Goal: Information Seeking & Learning: Learn about a topic

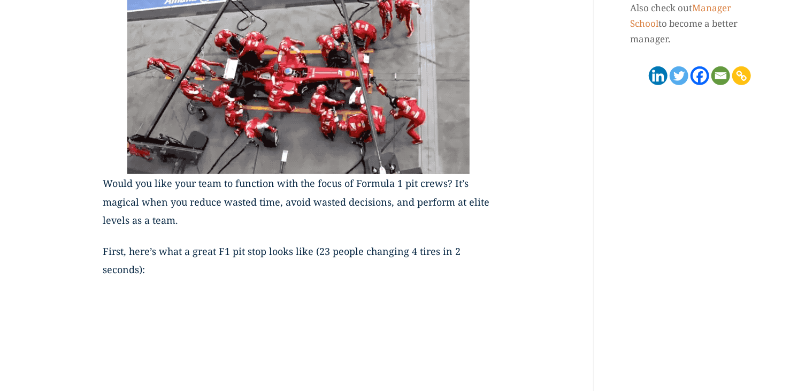
scroll to position [315, 0]
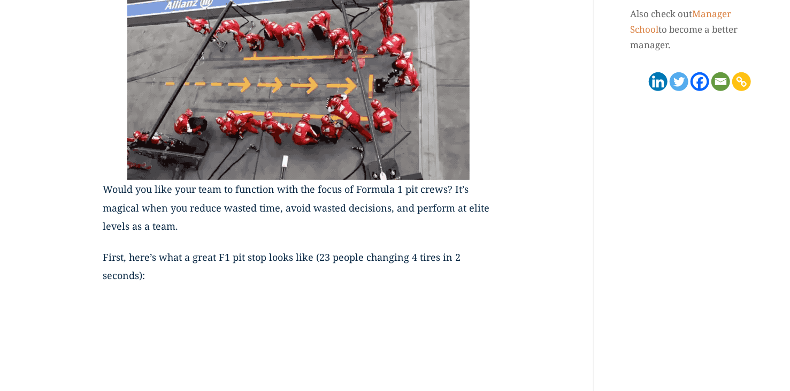
click at [296, 98] on img at bounding box center [298, 83] width 342 height 193
click at [244, 148] on img at bounding box center [298, 83] width 342 height 193
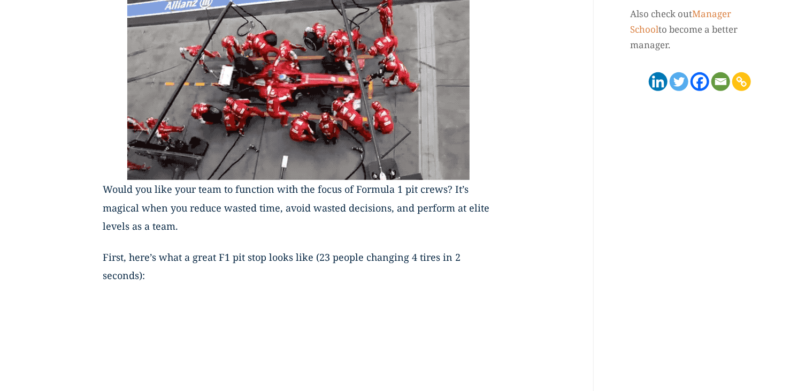
scroll to position [0, 0]
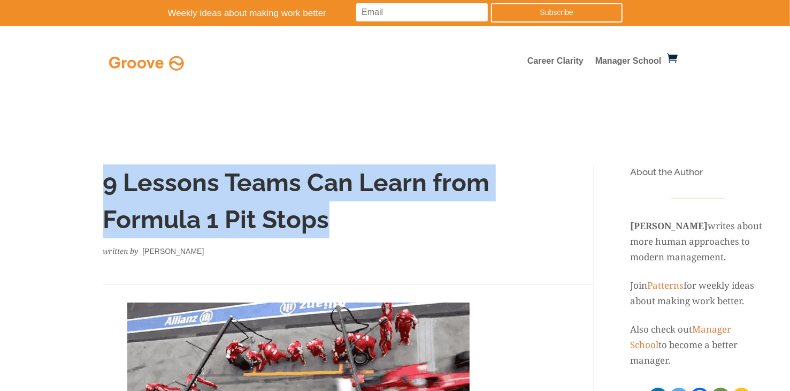
drag, startPoint x: 106, startPoint y: 180, endPoint x: 339, endPoint y: 215, distance: 234.7
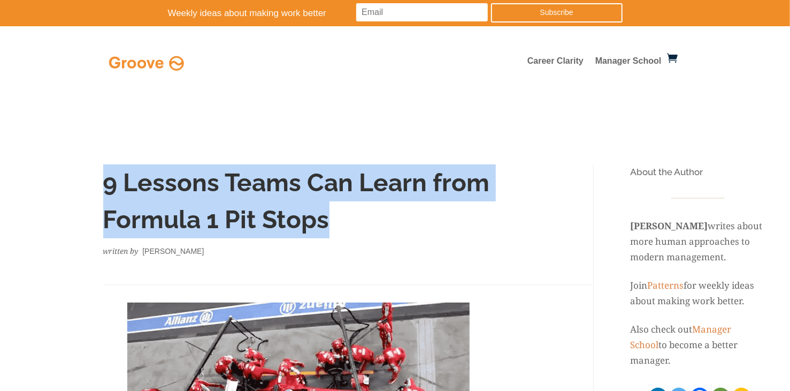
click at [339, 215] on h1 "9 Lessons Teams Can Learn from Formula 1 Pit Stops" at bounding box center [298, 203] width 391 height 79
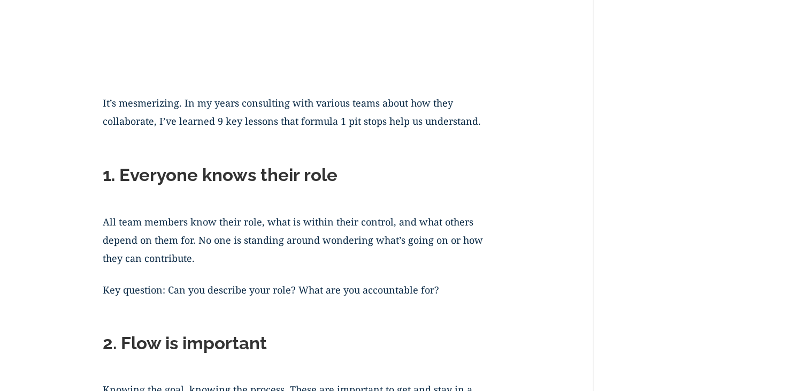
scroll to position [904, 0]
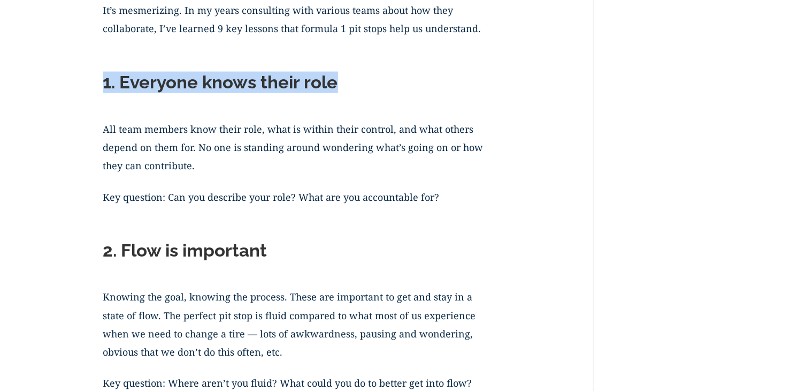
drag, startPoint x: 106, startPoint y: 85, endPoint x: 335, endPoint y: 85, distance: 228.4
click at [335, 85] on h2 "1. Everyone knows their role" at bounding box center [298, 85] width 391 height 27
copy h2 "1. Everyone knows their role"
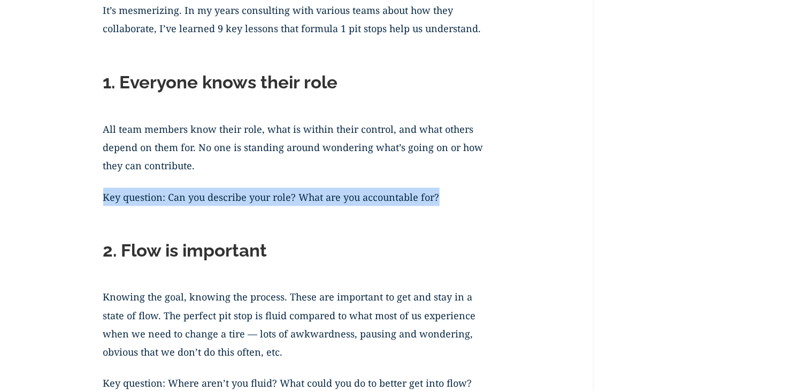
drag, startPoint x: 105, startPoint y: 195, endPoint x: 445, endPoint y: 194, distance: 339.7
click at [445, 194] on p "Key question: Can you describe your role? What are you accountable for?" at bounding box center [298, 203] width 391 height 31
drag, startPoint x: 445, startPoint y: 194, endPoint x: 419, endPoint y: 197, distance: 25.8
copy p "Key question: Can you describe your role? What are you accountable for?"
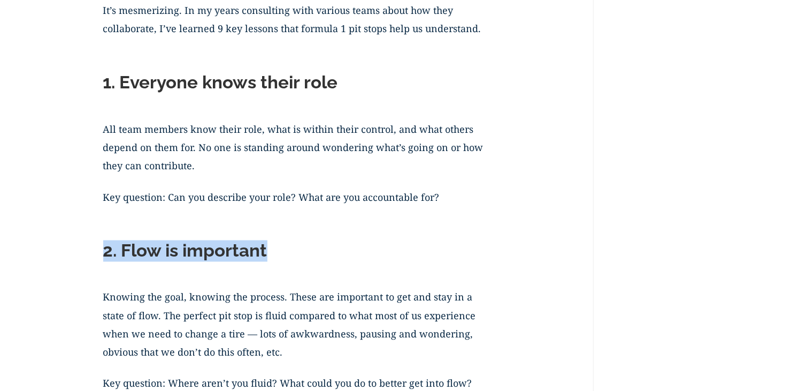
drag, startPoint x: 148, startPoint y: 254, endPoint x: 274, endPoint y: 254, distance: 126.3
click at [274, 254] on h2 "2. Flow is important" at bounding box center [298, 253] width 391 height 27
copy h2 "2. Flow is important"
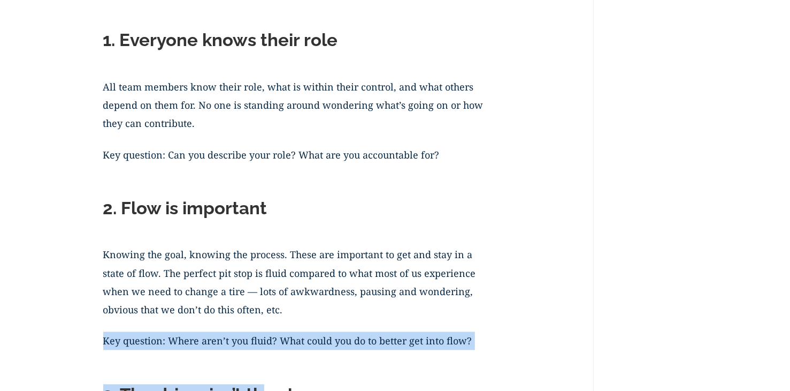
scroll to position [950, 0]
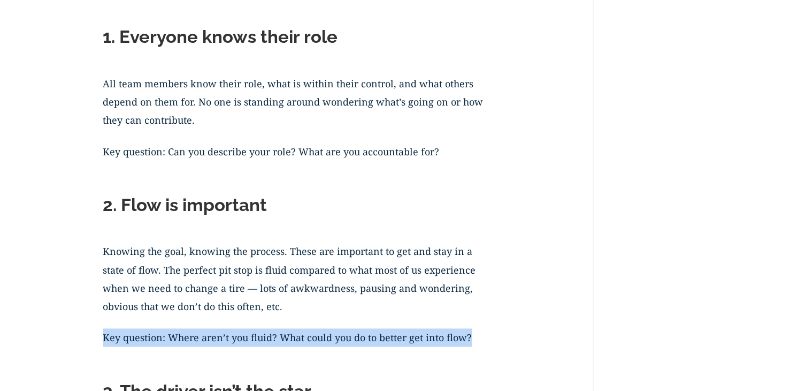
drag, startPoint x: 103, startPoint y: 380, endPoint x: 475, endPoint y: 333, distance: 374.8
click at [475, 333] on p "Key question: Where aren’t you fluid? What could you do to better get into flow?" at bounding box center [298, 343] width 391 height 31
drag, startPoint x: 475, startPoint y: 333, endPoint x: 421, endPoint y: 341, distance: 54.7
copy p "Key question: Where aren’t you fluid? What could you do to better get into flow?"
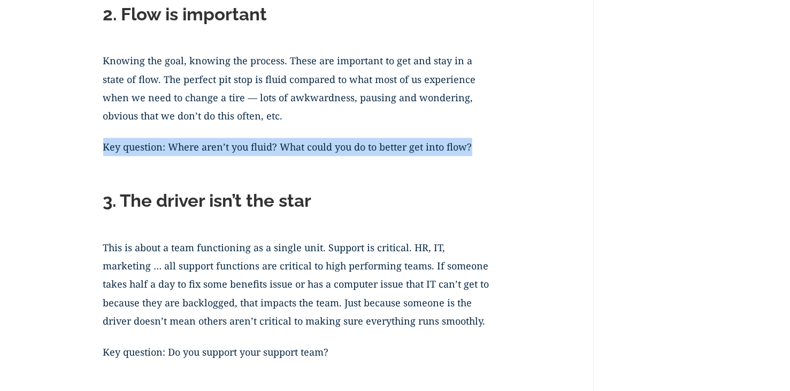
scroll to position [1142, 0]
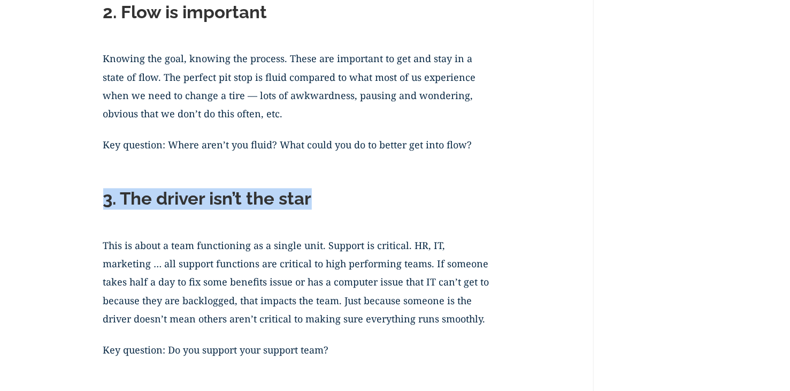
drag, startPoint x: 309, startPoint y: 203, endPoint x: 79, endPoint y: 205, distance: 230.0
copy h2 "3. The driver isn’t the star"
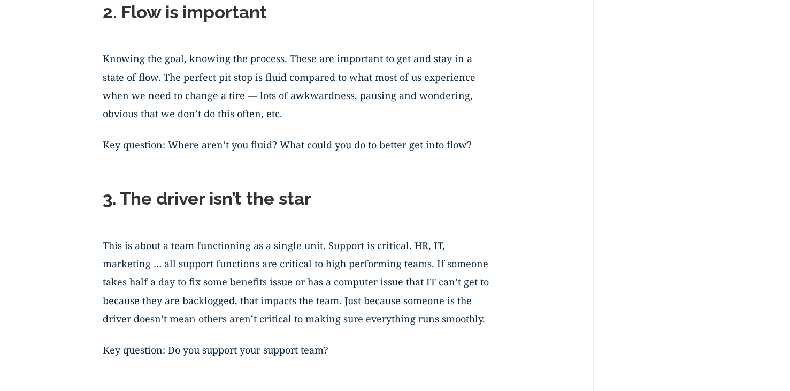
drag, startPoint x: 306, startPoint y: 300, endPoint x: 315, endPoint y: 307, distance: 11.0
click at [315, 307] on p "This is about a team functioning as a single unit. Support is critical. HR, IT,…" at bounding box center [298, 288] width 391 height 104
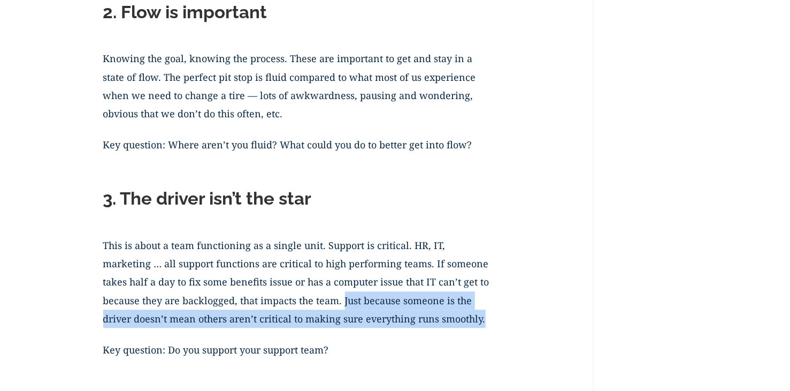
drag, startPoint x: 305, startPoint y: 300, endPoint x: 463, endPoint y: 324, distance: 160.3
click at [463, 324] on p "This is about a team functioning as a single unit. Support is critical. HR, IT,…" at bounding box center [298, 288] width 391 height 104
copy p "Just because someone is the driver doesn’t mean others aren’t critical to makin…"
click at [345, 340] on p "This is about a team functioning as a single unit. Support is critical. HR, IT,…" at bounding box center [298, 288] width 391 height 104
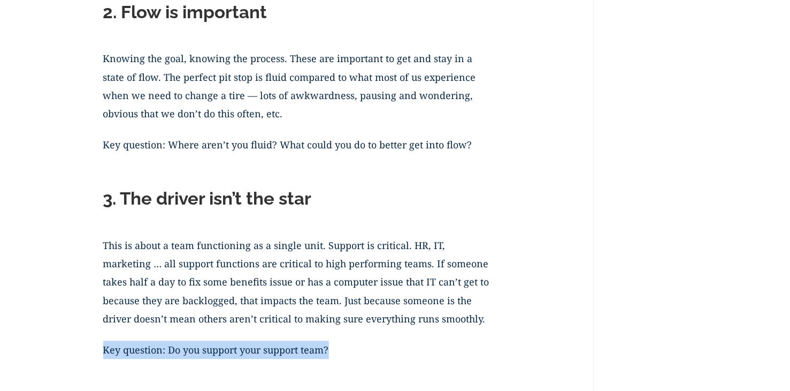
drag, startPoint x: 105, startPoint y: 352, endPoint x: 331, endPoint y: 351, distance: 225.8
click at [331, 351] on p "Key question: Do you support your support team?" at bounding box center [298, 356] width 391 height 31
copy p "Key question: Do you support your support team?"
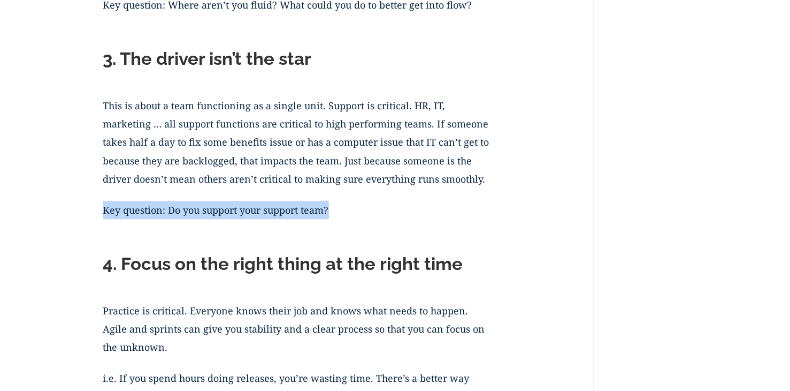
scroll to position [1400, 0]
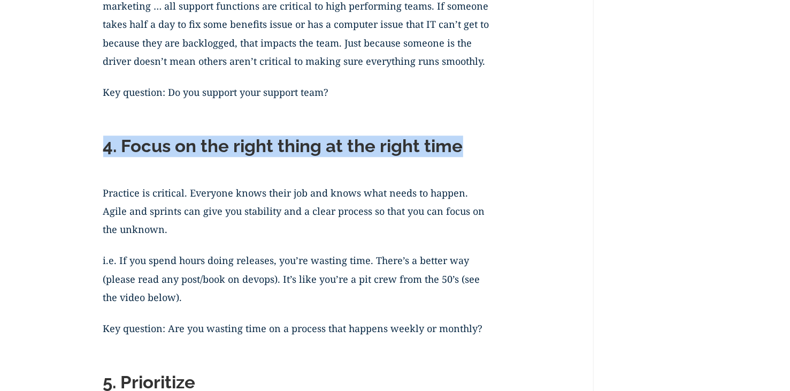
drag, startPoint x: 104, startPoint y: 150, endPoint x: 476, endPoint y: 147, distance: 371.3
click at [476, 147] on h2 "4. Focus on the right thing at the right time" at bounding box center [298, 148] width 391 height 27
copy h2 "4. Focus on the right thing at the right time"
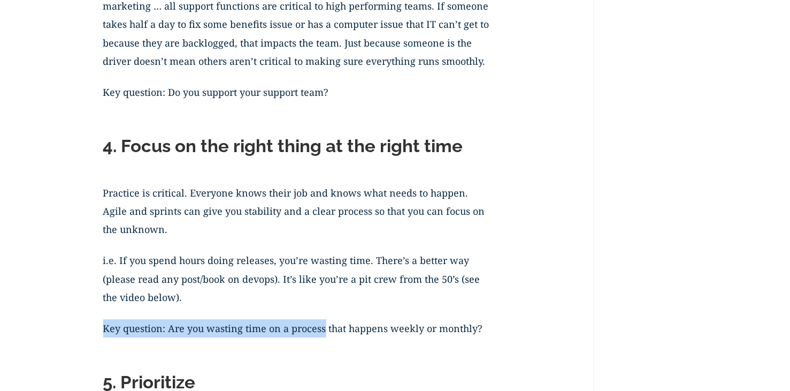
drag, startPoint x: 105, startPoint y: 327, endPoint x: 323, endPoint y: 336, distance: 217.9
click at [323, 336] on p "Key question: Are you wasting time on a process that happens weekly or monthly?" at bounding box center [298, 334] width 391 height 31
copy p "Key question: Are you wasting time on a process"
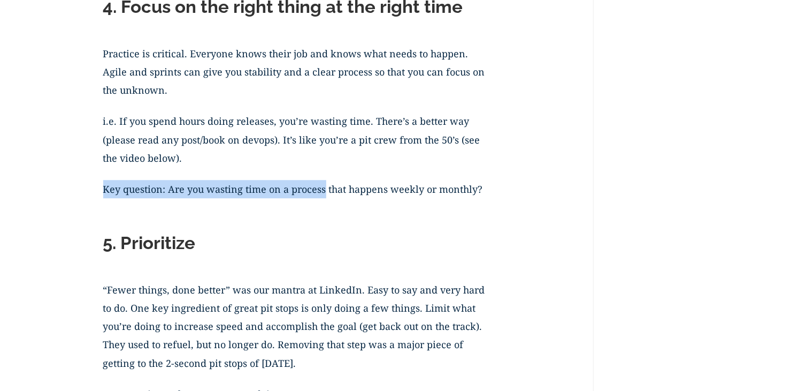
scroll to position [1549, 0]
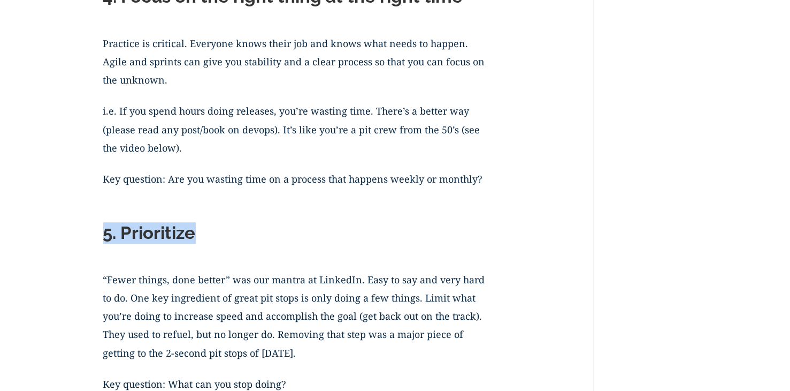
drag, startPoint x: 105, startPoint y: 234, endPoint x: 204, endPoint y: 235, distance: 99.0
click at [204, 235] on h2 "5. Prioritize" at bounding box center [298, 235] width 391 height 27
copy h2 "5. Prioritize"
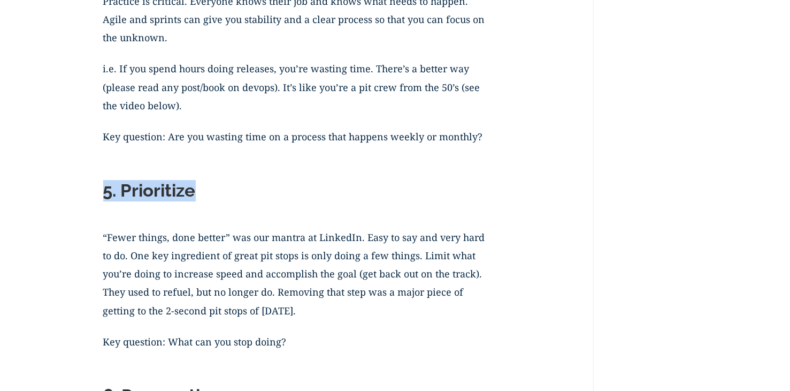
scroll to position [1610, 0]
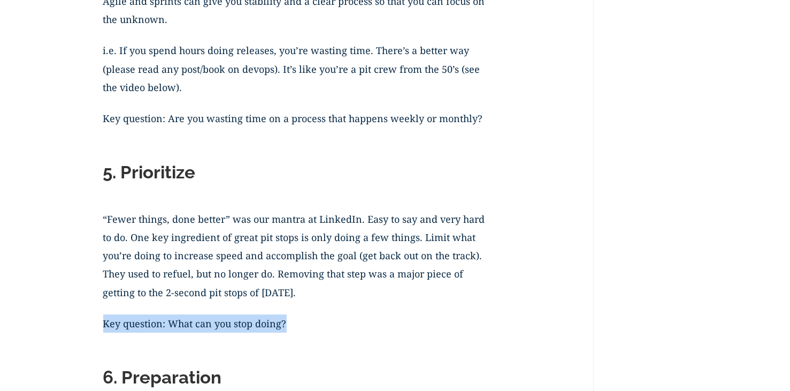
drag, startPoint x: 104, startPoint y: 323, endPoint x: 289, endPoint y: 323, distance: 185.6
click at [289, 323] on p "Key question: What can you stop doing?" at bounding box center [298, 329] width 391 height 31
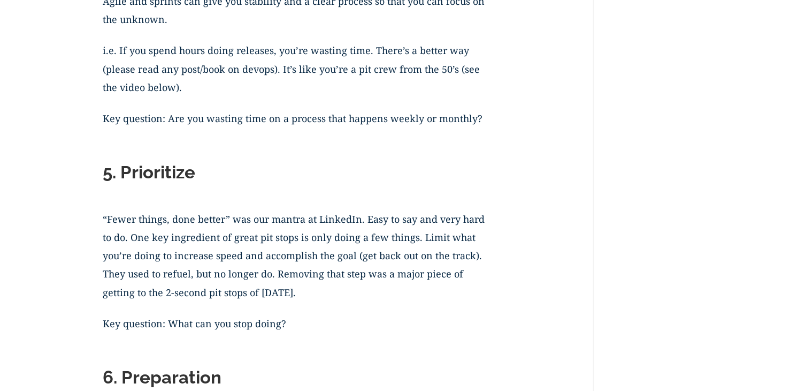
click at [296, 309] on p "“Fewer things, done better” was our mantra at LinkedIn. Easy to say and very ha…" at bounding box center [298, 262] width 391 height 104
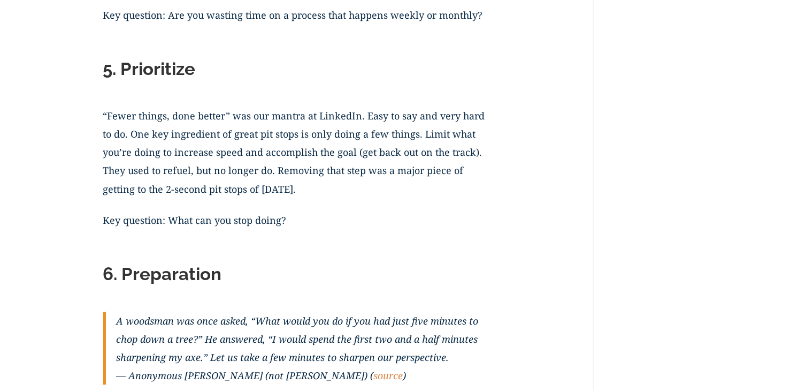
scroll to position [1774, 0]
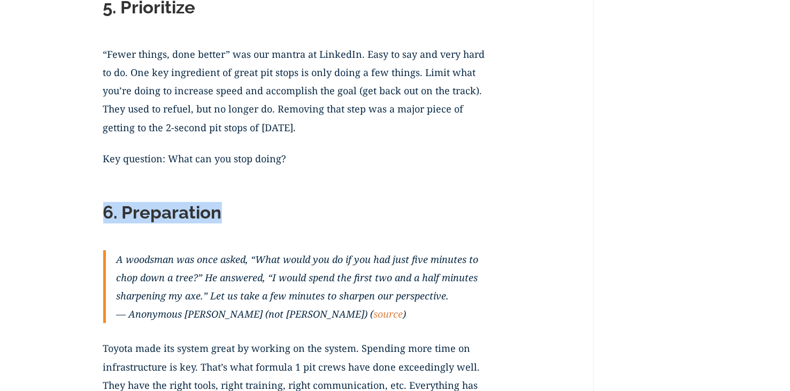
drag, startPoint x: 106, startPoint y: 210, endPoint x: 247, endPoint y: 210, distance: 140.7
click at [247, 210] on h2 "6. Preparation" at bounding box center [298, 215] width 391 height 27
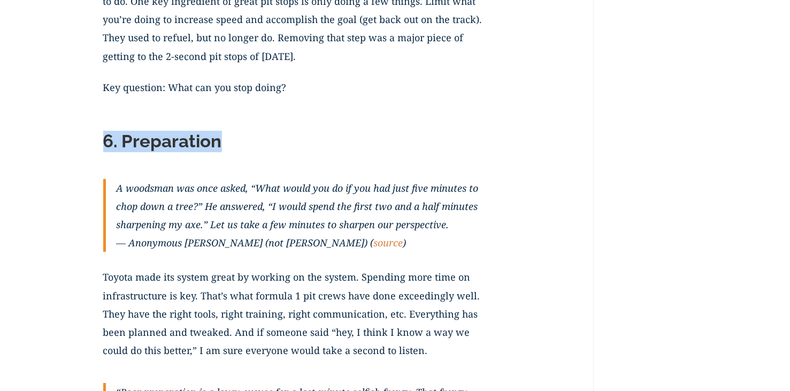
scroll to position [2187, 0]
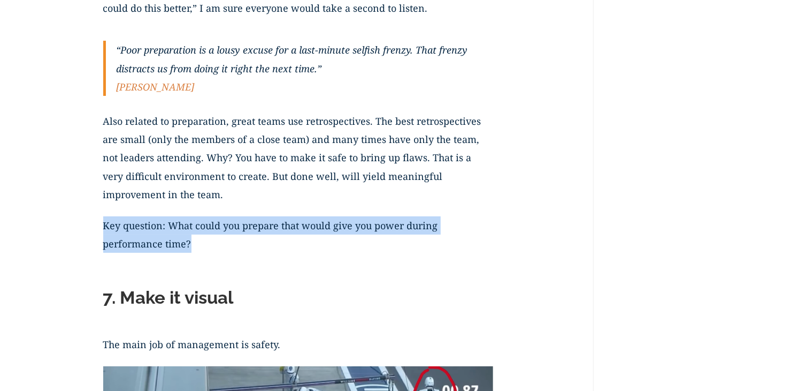
drag, startPoint x: 107, startPoint y: 239, endPoint x: 213, endPoint y: 247, distance: 106.2
click at [213, 247] on p "Key question: What could you prepare that would give you power during performan…" at bounding box center [298, 240] width 391 height 49
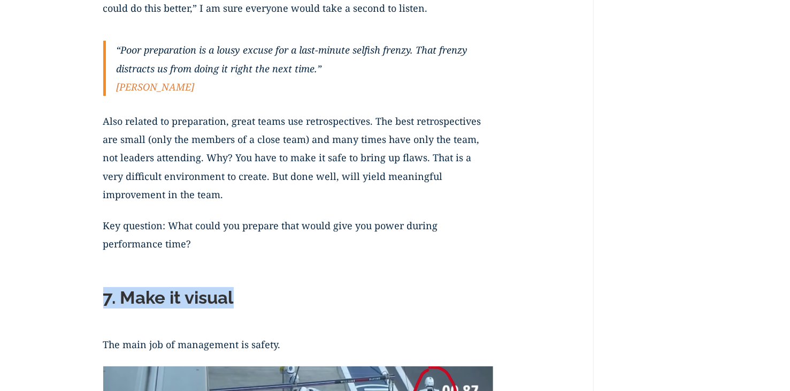
drag, startPoint x: 106, startPoint y: 300, endPoint x: 241, endPoint y: 300, distance: 134.8
click at [241, 300] on h2 "7. Make it visual" at bounding box center [298, 300] width 391 height 27
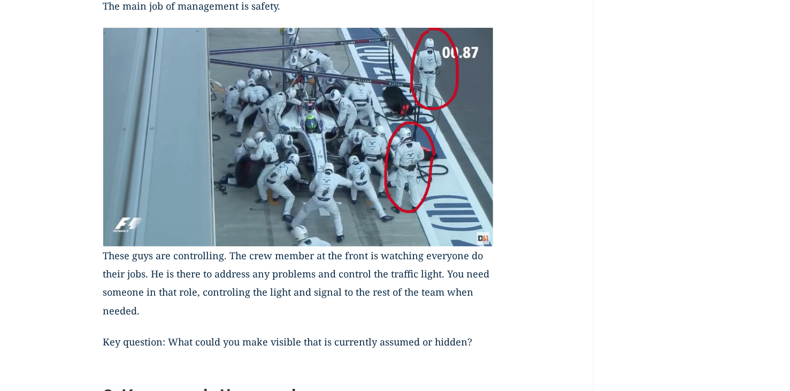
scroll to position [2568, 0]
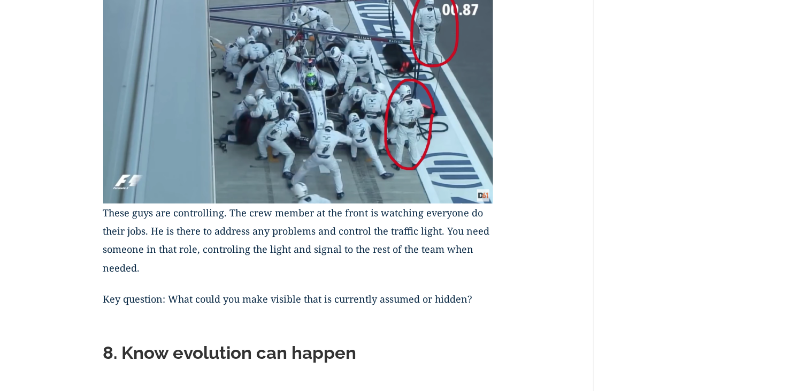
drag, startPoint x: 106, startPoint y: 297, endPoint x: 450, endPoint y: 295, distance: 344.0
click at [450, 295] on p "Key question: What could you make visible that is currently assumed or hidden?" at bounding box center [298, 304] width 391 height 31
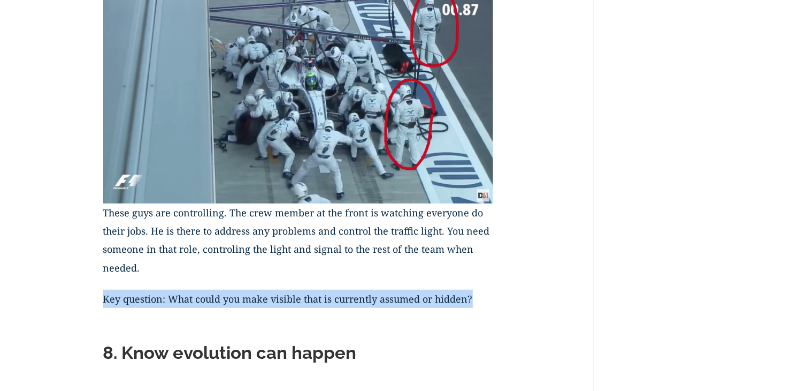
drag, startPoint x: 108, startPoint y: 299, endPoint x: 470, endPoint y: 293, distance: 361.7
click at [470, 293] on p "Key question: What could you make visible that is currently assumed or hidden?" at bounding box center [298, 304] width 391 height 31
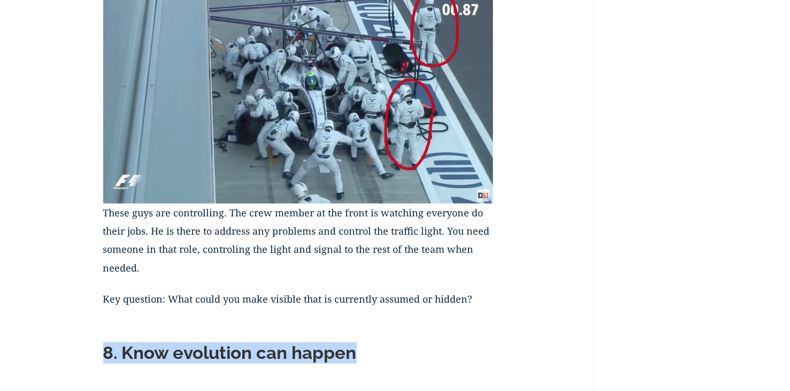
drag, startPoint x: 105, startPoint y: 351, endPoint x: 359, endPoint y: 349, distance: 253.6
click at [359, 349] on h2 "8. Know evolution can happen" at bounding box center [298, 355] width 391 height 27
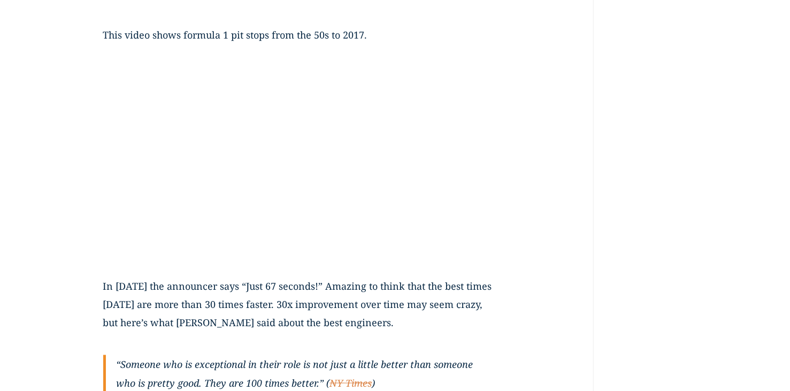
scroll to position [2961, 0]
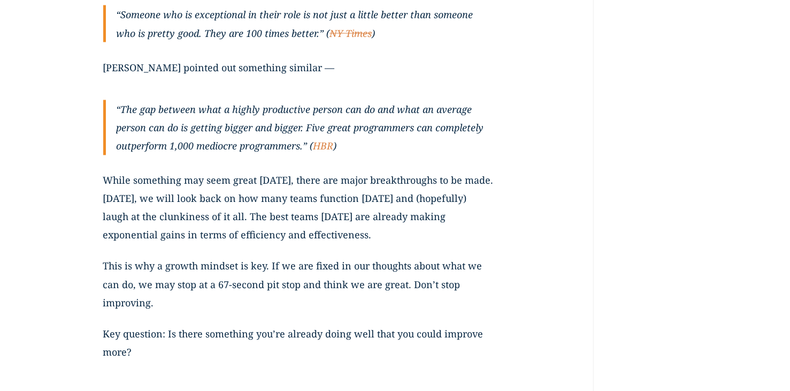
scroll to position [3303, 0]
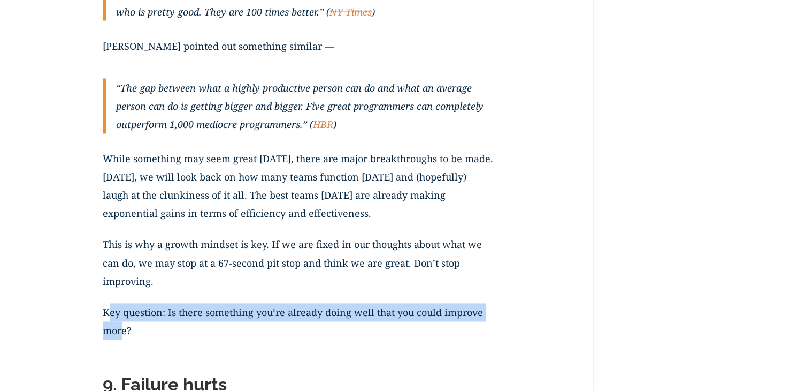
drag, startPoint x: 109, startPoint y: 314, endPoint x: 110, endPoint y: 334, distance: 20.4
click at [110, 334] on p "Key question: Is there something you’re already doing well that you could impro…" at bounding box center [298, 327] width 391 height 49
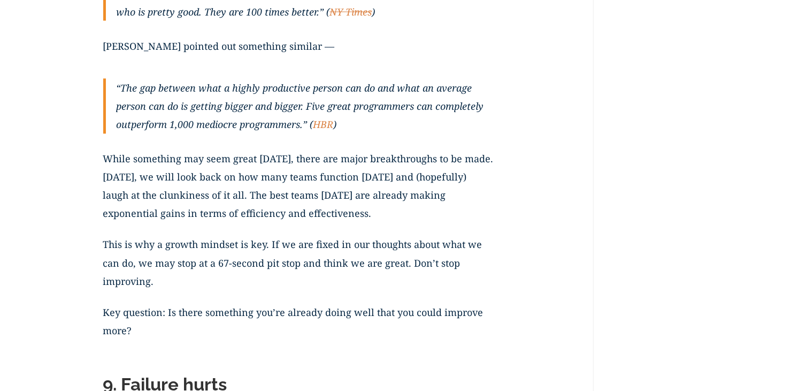
drag, startPoint x: 110, startPoint y: 334, endPoint x: 121, endPoint y: 326, distance: 13.7
click at [145, 346] on p "Key question: Is there something you’re already doing well that you could impro…" at bounding box center [298, 327] width 391 height 49
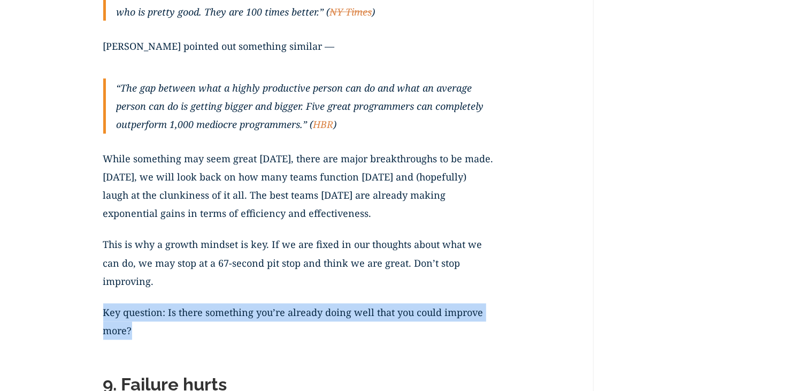
drag, startPoint x: 132, startPoint y: 330, endPoint x: 105, endPoint y: 311, distance: 32.3
click at [105, 311] on p "Key question: Is there something you’re already doing well that you could impro…" at bounding box center [298, 327] width 391 height 49
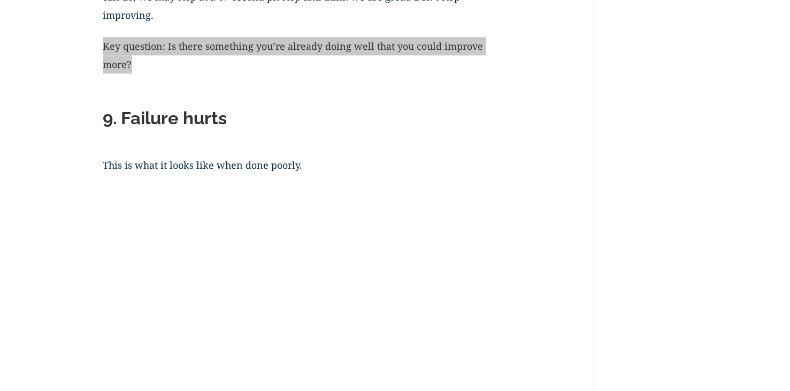
scroll to position [3645, 0]
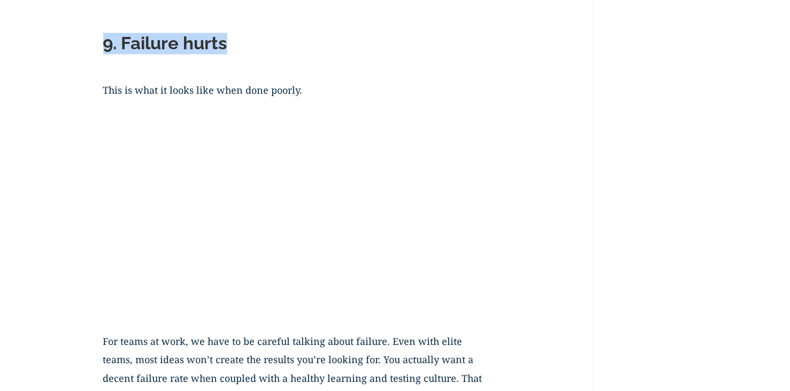
drag, startPoint x: 116, startPoint y: 44, endPoint x: 240, endPoint y: 47, distance: 124.2
click at [240, 47] on h2 "9. Failure hurts" at bounding box center [298, 46] width 391 height 27
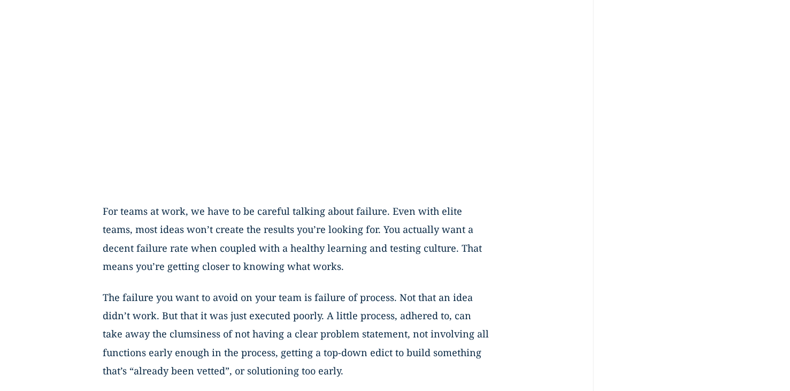
scroll to position [3898, 0]
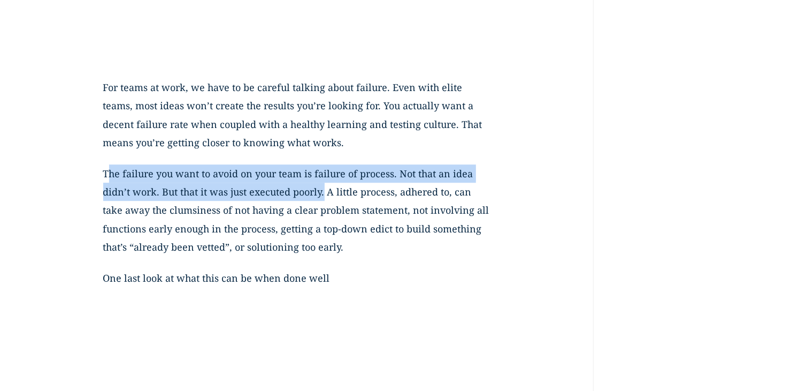
drag, startPoint x: 107, startPoint y: 172, endPoint x: 324, endPoint y: 196, distance: 218.5
click at [324, 196] on p "The failure you want to avoid on your team is failure of process. Not that an i…" at bounding box center [298, 216] width 391 height 104
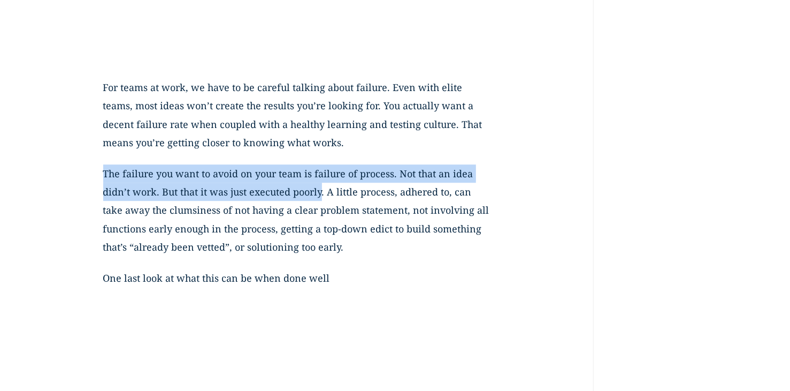
drag, startPoint x: 105, startPoint y: 171, endPoint x: 323, endPoint y: 197, distance: 218.7
click at [323, 197] on p "The failure you want to avoid on your team is failure of process. Not that an i…" at bounding box center [298, 216] width 391 height 104
